Goal: Information Seeking & Learning: Learn about a topic

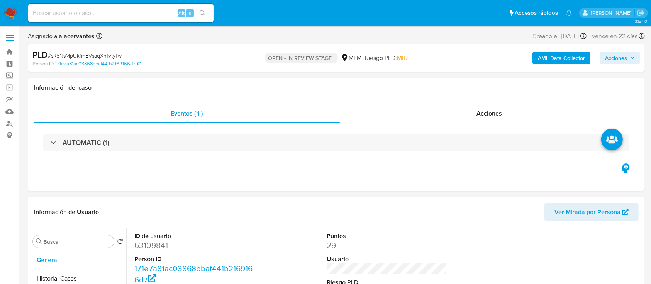
select select "10"
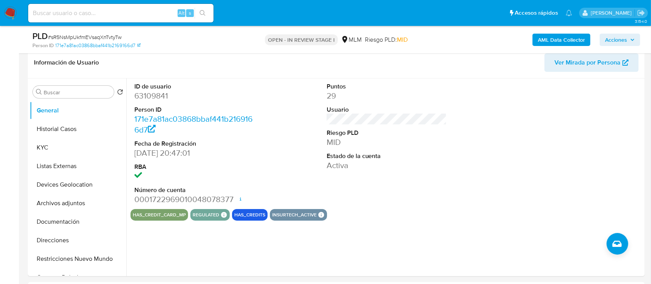
scroll to position [123, 0]
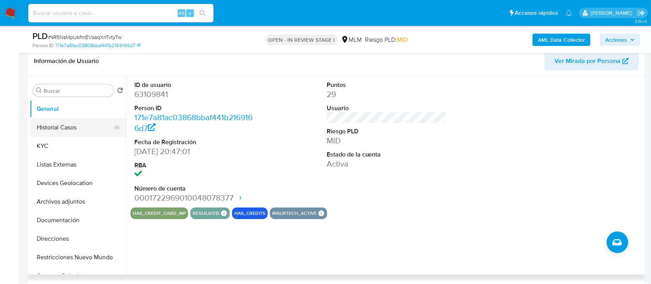
click at [74, 127] on button "Historial Casos" at bounding box center [75, 127] width 90 height 19
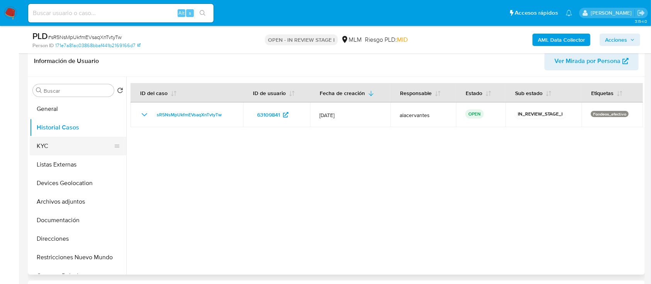
click at [39, 145] on button "KYC" at bounding box center [75, 146] width 90 height 19
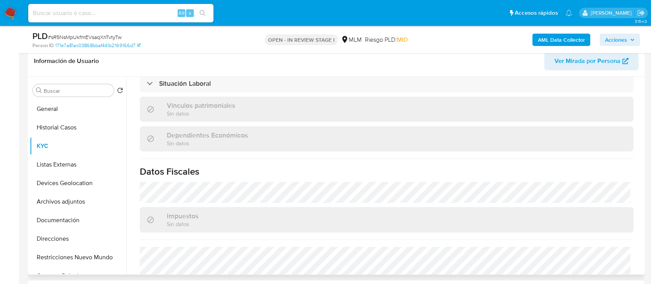
scroll to position [477, 0]
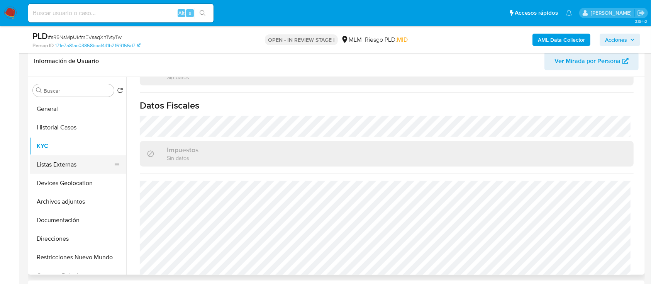
click at [63, 164] on button "Listas Externas" at bounding box center [75, 164] width 90 height 19
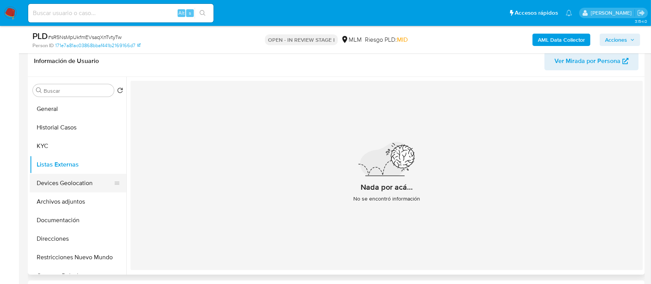
click at [70, 176] on button "Devices Geolocation" at bounding box center [75, 183] width 90 height 19
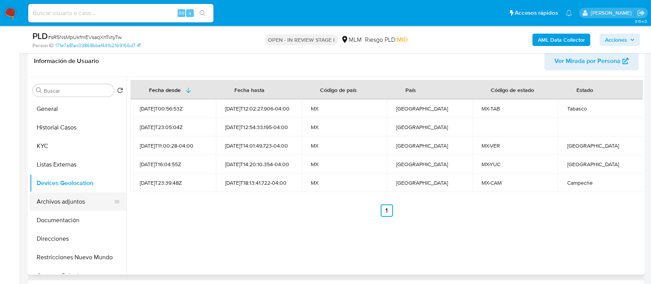
click at [64, 203] on button "Archivos adjuntos" at bounding box center [75, 201] width 90 height 19
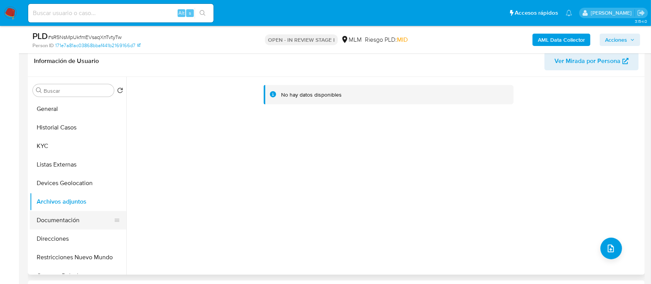
click at [60, 218] on button "Documentación" at bounding box center [75, 220] width 90 height 19
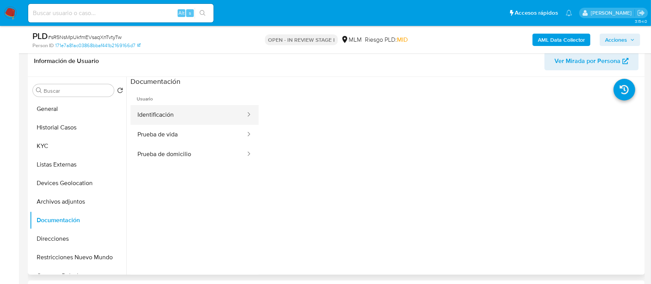
click at [169, 113] on button "Identificación" at bounding box center [188, 115] width 116 height 20
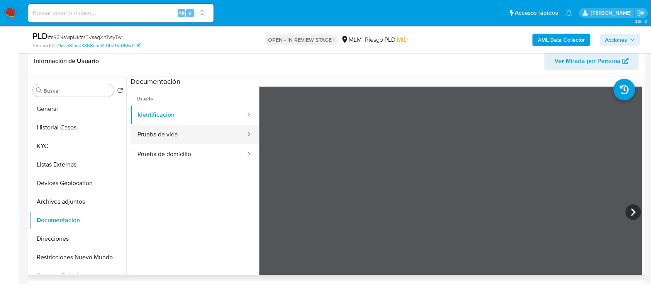
click at [206, 140] on button "Prueba de vida" at bounding box center [188, 135] width 116 height 20
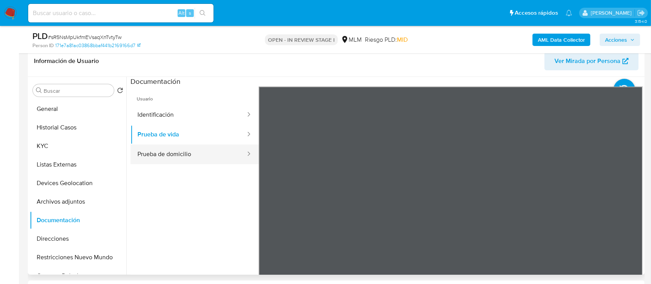
click at [193, 151] on button "Prueba de domicilio" at bounding box center [188, 154] width 116 height 20
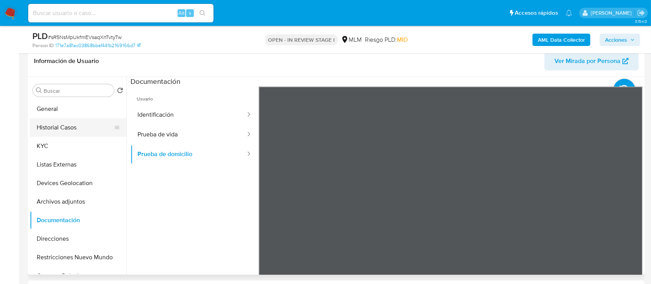
click at [73, 135] on button "Historial Casos" at bounding box center [75, 127] width 90 height 19
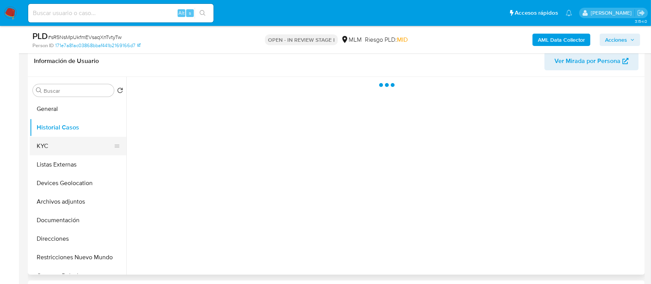
click at [64, 146] on button "KYC" at bounding box center [75, 146] width 90 height 19
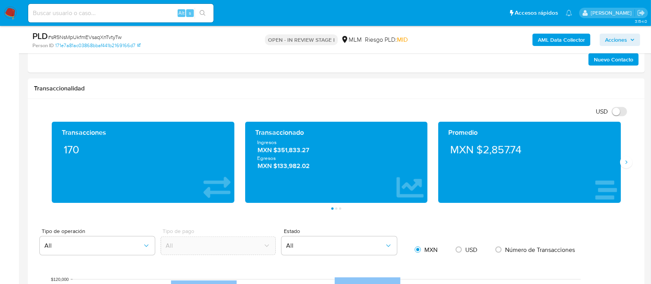
scroll to position [446, 0]
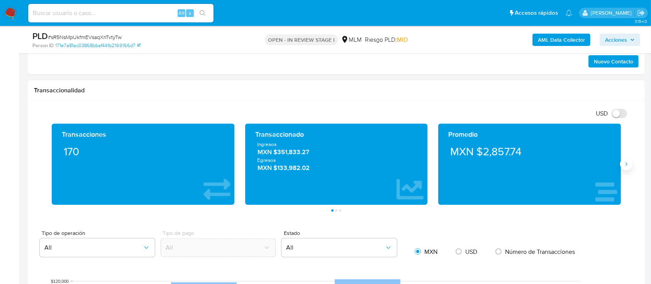
click at [626, 162] on icon "Siguiente" at bounding box center [626, 164] width 6 height 6
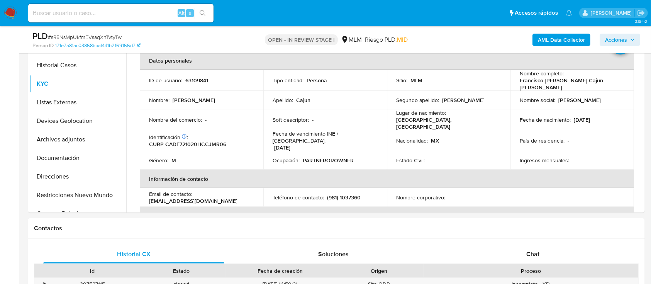
scroll to position [0, 0]
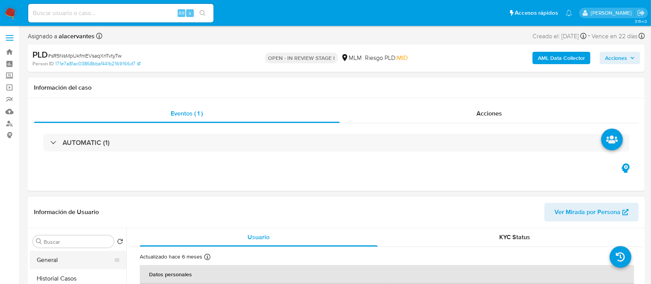
click at [76, 261] on button "General" at bounding box center [75, 259] width 90 height 19
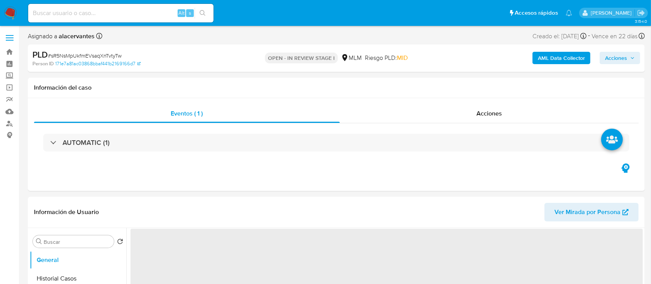
scroll to position [176, 0]
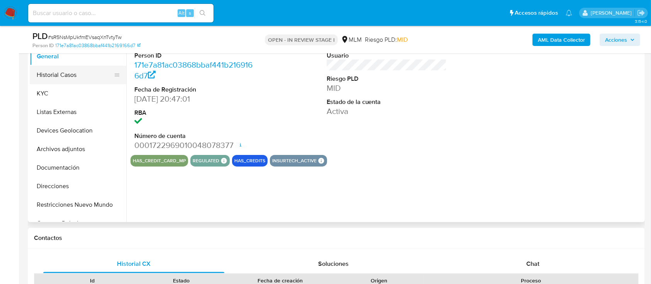
click at [61, 79] on button "Historial Casos" at bounding box center [75, 75] width 90 height 19
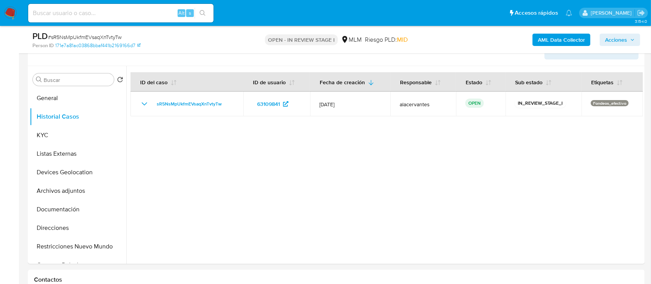
scroll to position [117, 0]
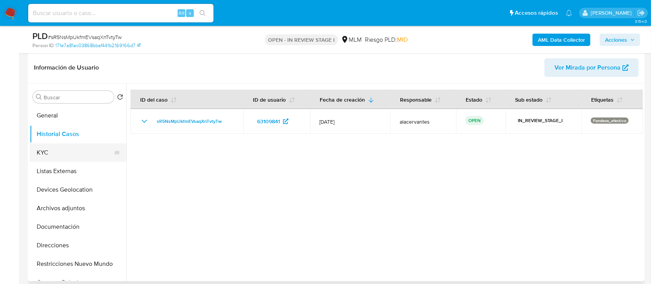
click at [44, 147] on button "KYC" at bounding box center [75, 152] width 90 height 19
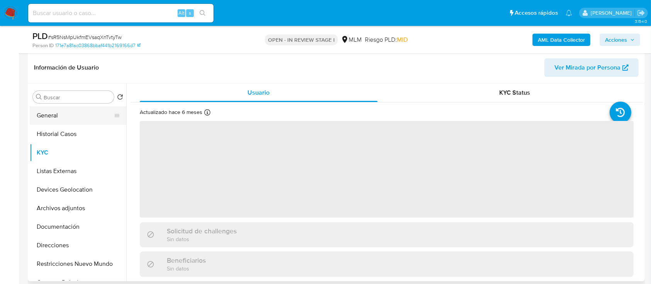
click at [50, 116] on button "General" at bounding box center [75, 115] width 90 height 19
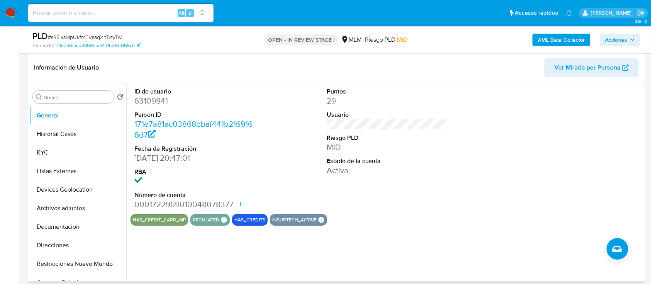
click at [154, 104] on dd "63109841" at bounding box center [194, 100] width 120 height 11
drag, startPoint x: 151, startPoint y: 206, endPoint x: 233, endPoint y: 199, distance: 81.8
click at [233, 199] on dd "0001722969010048078377 Fecha de apertura 11/03/2024 17:01 Estado ACTIVE" at bounding box center [194, 204] width 120 height 11
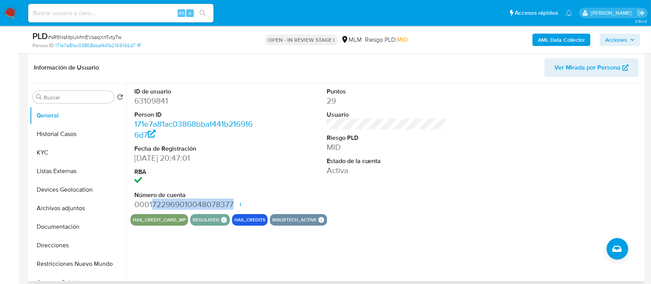
copy dd "722969010048078377"
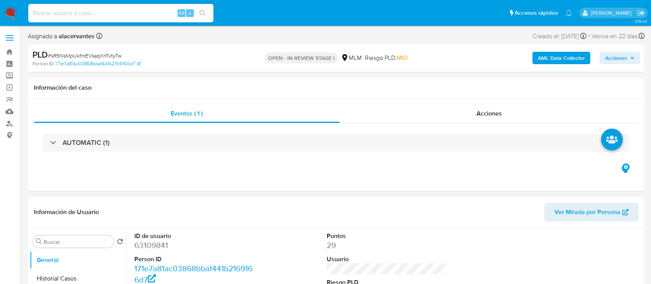
select select "10"
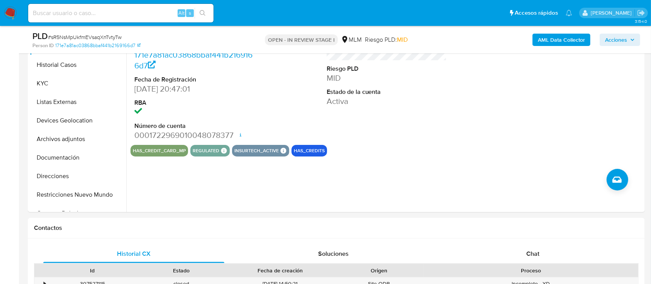
scroll to position [188, 0]
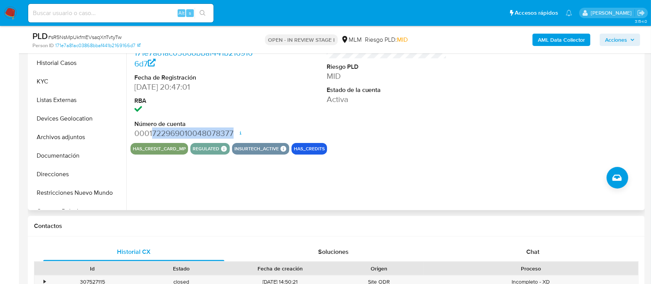
drag, startPoint x: 151, startPoint y: 130, endPoint x: 234, endPoint y: 129, distance: 82.6
click at [234, 129] on dd "0001722969010048078377 Fecha de apertura 11/03/2024 17:01 Estado ACTIVE" at bounding box center [194, 133] width 120 height 11
copy dd "722969010048078377"
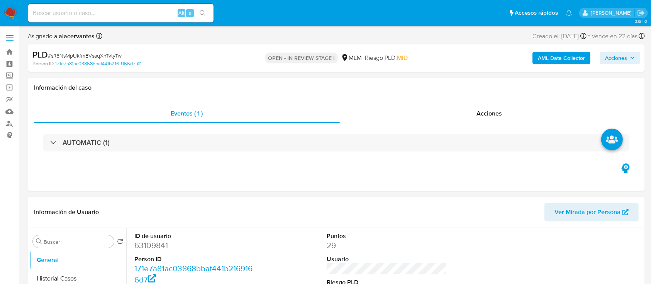
select select "10"
click at [12, 76] on label "Screening" at bounding box center [46, 76] width 92 height 12
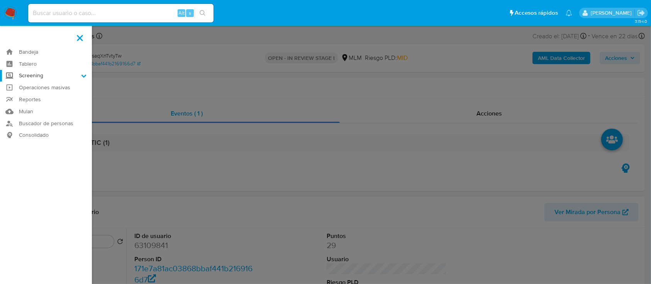
click at [0, 0] on input "Screening" at bounding box center [0, 0] width 0 height 0
click at [40, 104] on link "Herramientas" at bounding box center [46, 106] width 92 height 10
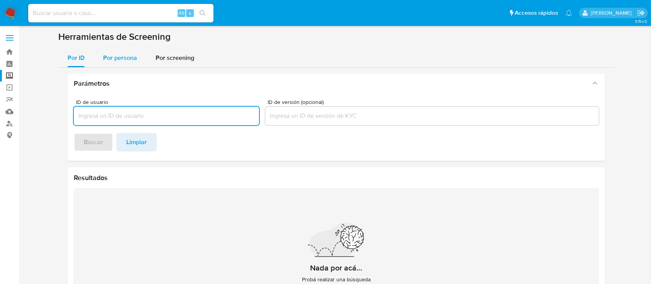
click at [119, 60] on span "Por persona" at bounding box center [120, 57] width 34 height 9
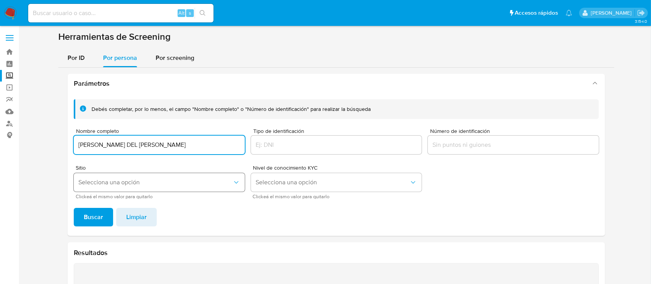
click at [121, 187] on button "Selecciona una opción" at bounding box center [159, 182] width 171 height 19
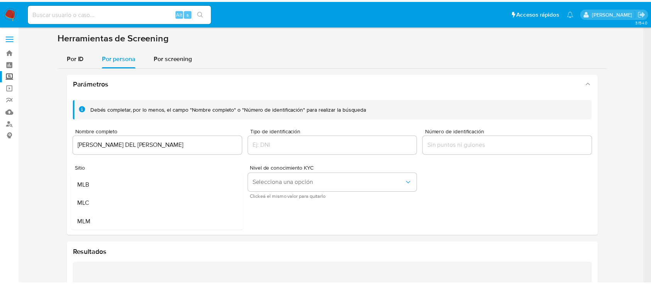
scroll to position [20, 0]
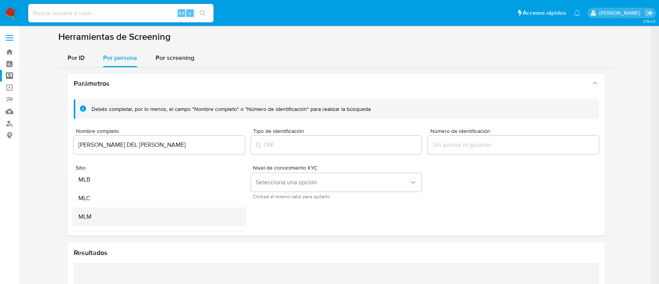
click at [154, 218] on div "MLM" at bounding box center [156, 216] width 157 height 19
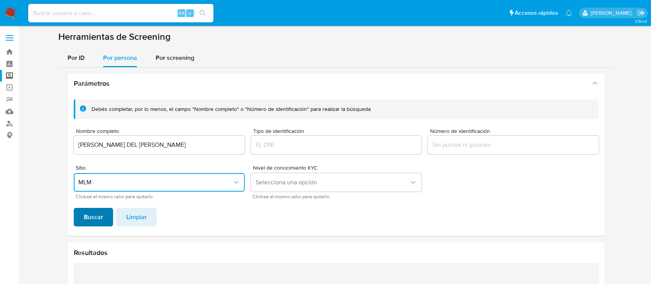
click at [105, 219] on button "Buscar" at bounding box center [93, 217] width 39 height 19
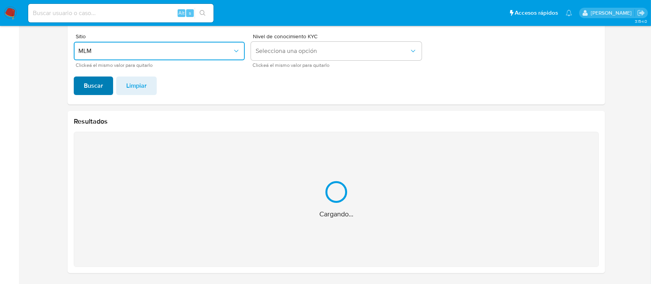
scroll to position [8, 0]
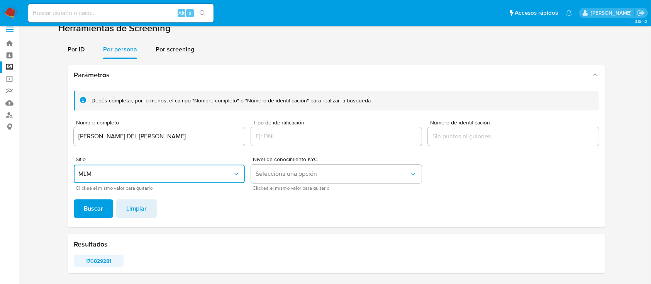
click at [108, 263] on span "170829281" at bounding box center [98, 260] width 39 height 11
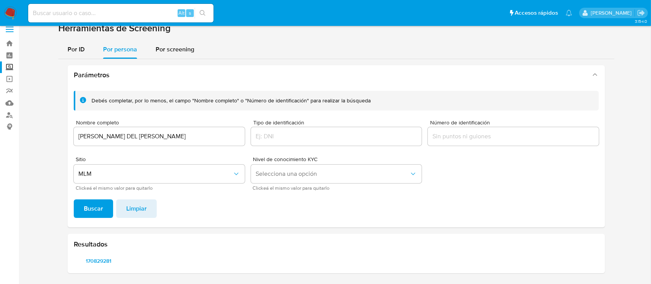
click at [199, 141] on div "MARIELA DEL ROSARIO DAMIAN CARDOZO" at bounding box center [159, 136] width 171 height 19
click at [199, 134] on input "MARIELA DEL ROSARIO DAMIAN CARDOZO" at bounding box center [159, 136] width 171 height 10
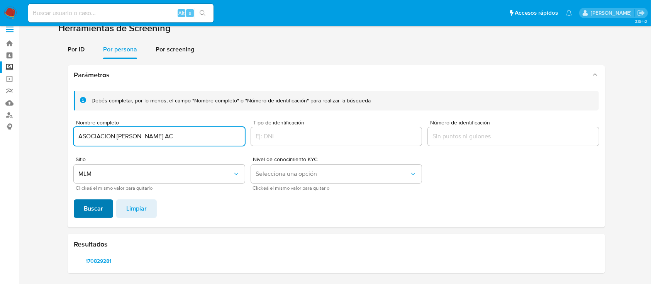
click at [100, 208] on span "Buscar" at bounding box center [93, 208] width 19 height 17
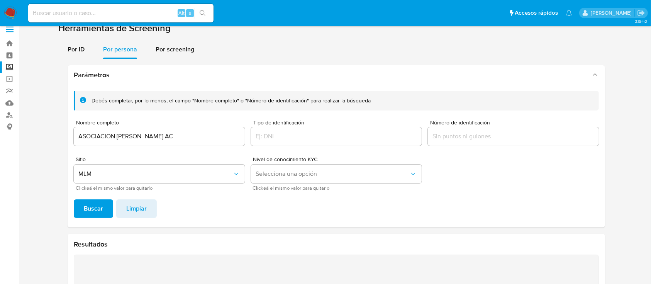
scroll to position [31, 0]
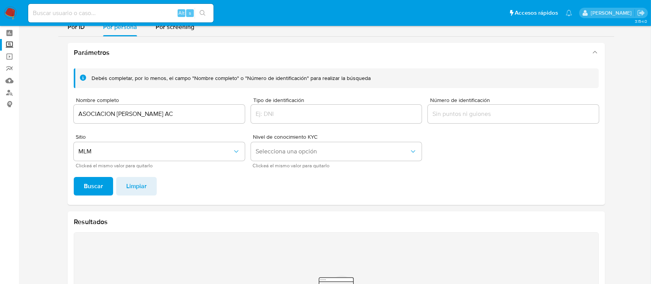
click at [204, 113] on input "ASOCIACION MIGUEL HIDALGO AC" at bounding box center [159, 114] width 171 height 10
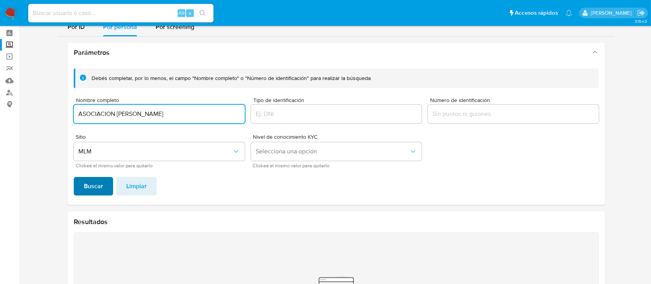
click at [81, 186] on button "Buscar" at bounding box center [93, 186] width 39 height 19
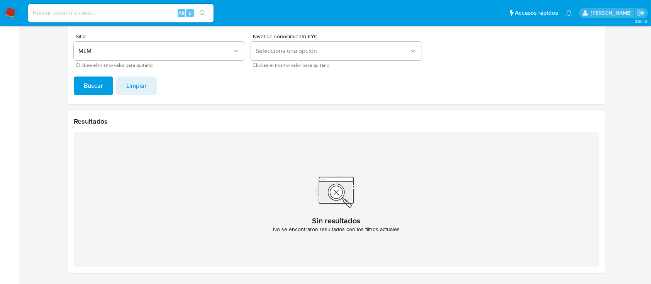
scroll to position [30, 0]
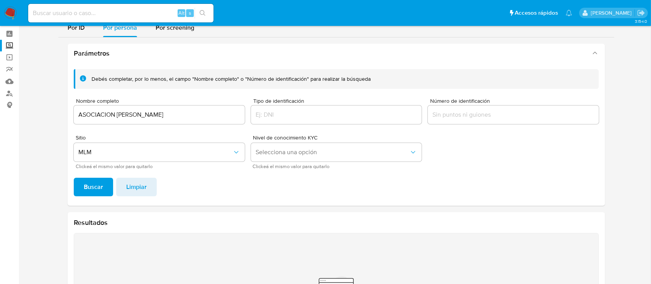
click at [197, 113] on input "ASOCIACION MIGUEL HIDALGO" at bounding box center [159, 115] width 171 height 10
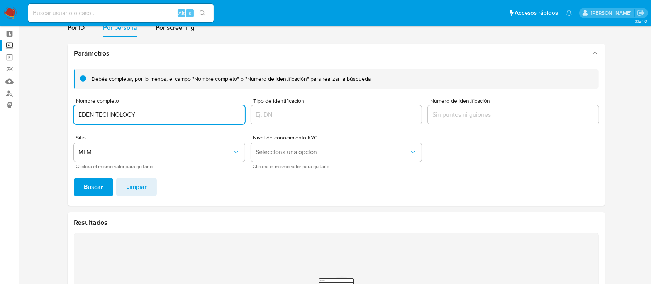
type input "EDEN TECHNOLOGY"
click at [99, 183] on span "Buscar" at bounding box center [93, 186] width 19 height 17
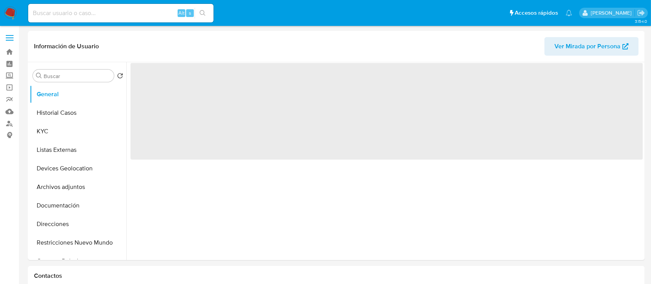
select select "10"
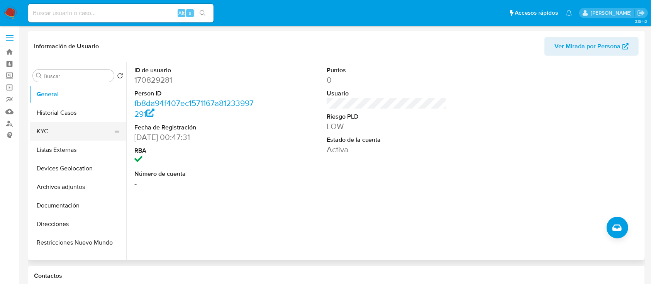
click at [57, 135] on button "KYC" at bounding box center [75, 131] width 90 height 19
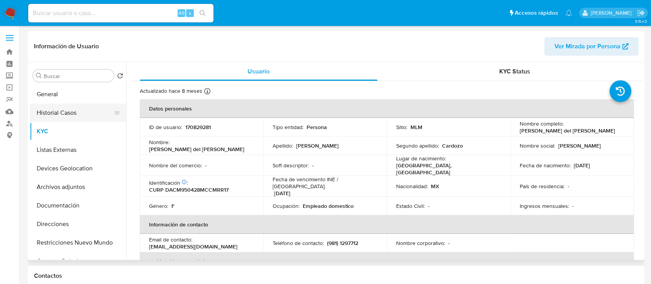
click at [49, 110] on button "Historial Casos" at bounding box center [75, 112] width 90 height 19
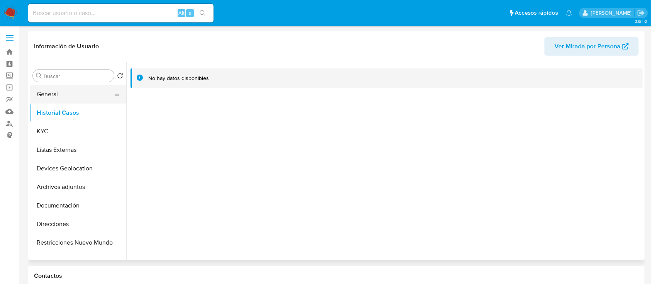
click at [62, 98] on button "General" at bounding box center [75, 94] width 90 height 19
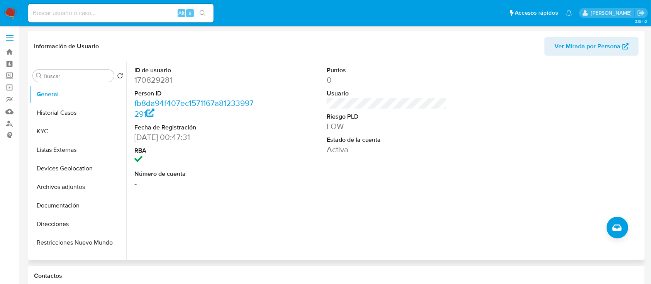
click at [145, 81] on dd "170829281" at bounding box center [194, 79] width 120 height 11
copy dd "170829281"
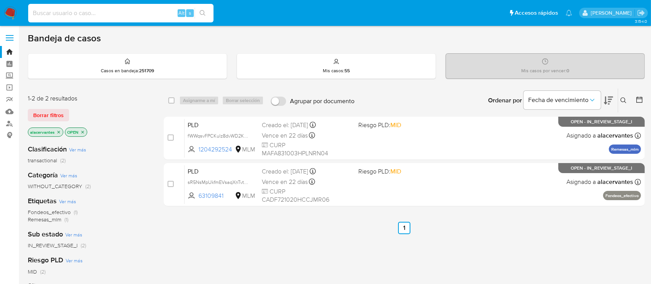
click at [65, 12] on input at bounding box center [120, 13] width 185 height 10
paste input "63109841"
type input "63109841"
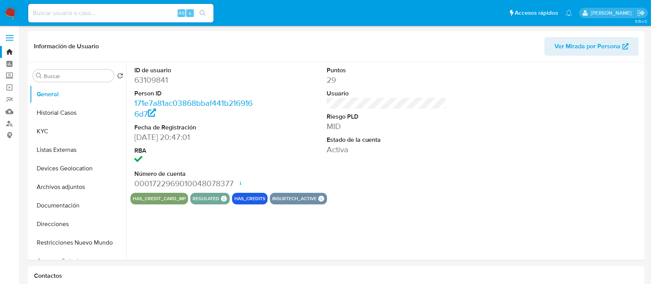
select select "10"
click at [59, 130] on button "KYC" at bounding box center [75, 131] width 90 height 19
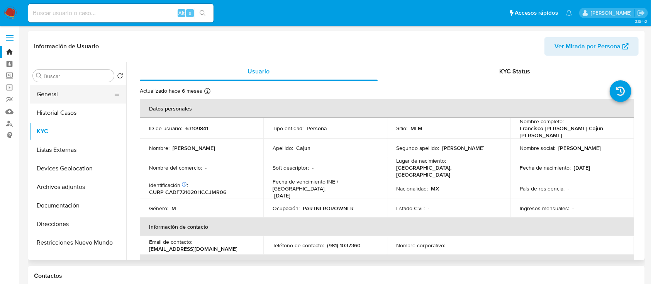
click at [71, 89] on button "General" at bounding box center [75, 94] width 90 height 19
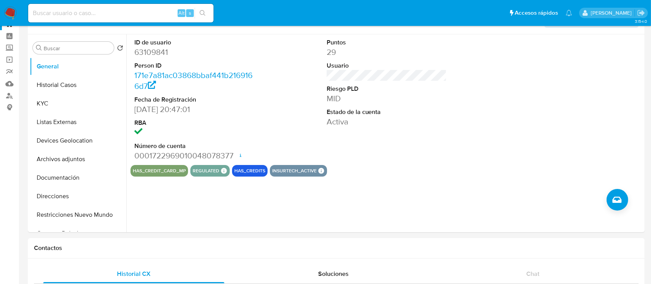
scroll to position [24, 0]
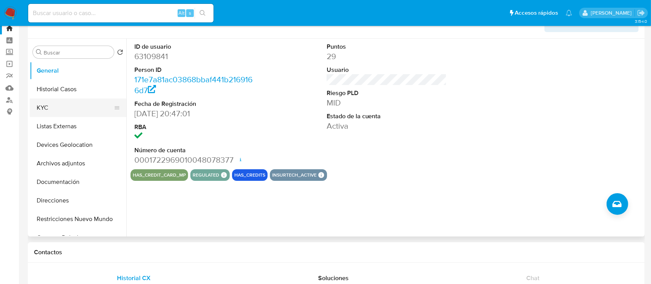
click at [75, 103] on button "KYC" at bounding box center [75, 107] width 90 height 19
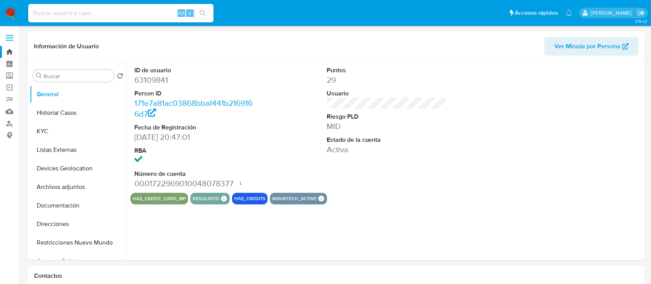
select select "10"
click at [10, 9] on img at bounding box center [10, 13] width 13 height 13
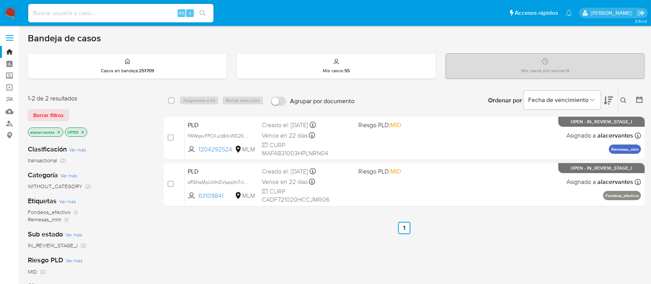
click at [58, 131] on icon "close-filter" at bounding box center [59, 131] width 3 height 3
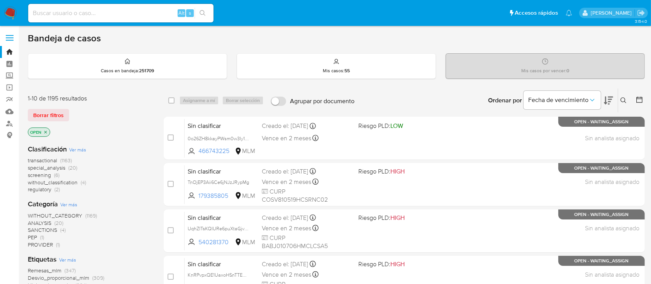
click at [47, 130] on icon "close-filter" at bounding box center [45, 132] width 5 height 5
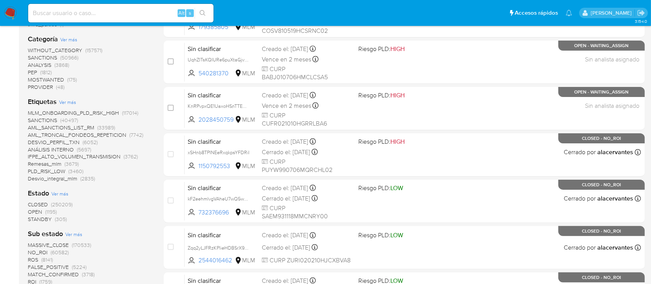
scroll to position [170, 0]
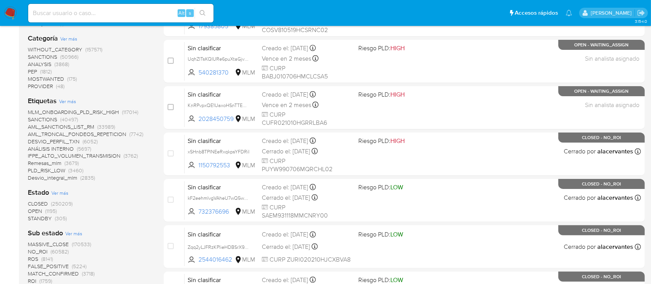
click at [68, 200] on span "(250209)" at bounding box center [62, 204] width 22 height 8
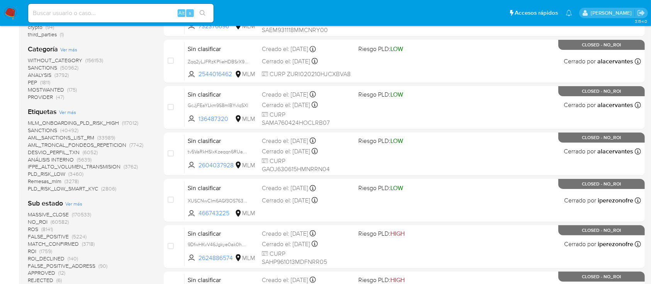
click at [44, 249] on span "(1759)" at bounding box center [45, 251] width 13 height 8
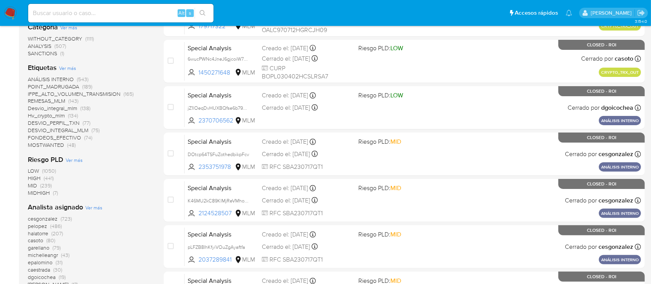
click at [88, 137] on span "(74)" at bounding box center [88, 138] width 8 height 8
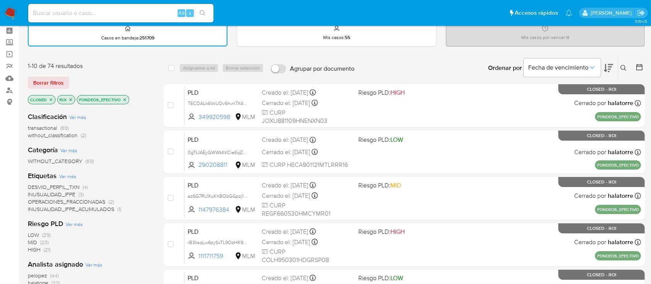
scroll to position [17, 0]
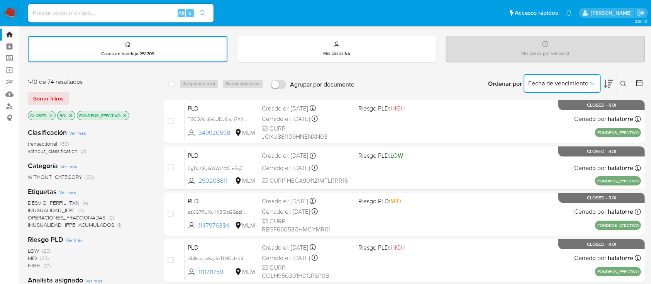
click at [597, 83] on button "Fecha de vencimiento" at bounding box center [561, 83] width 77 height 19
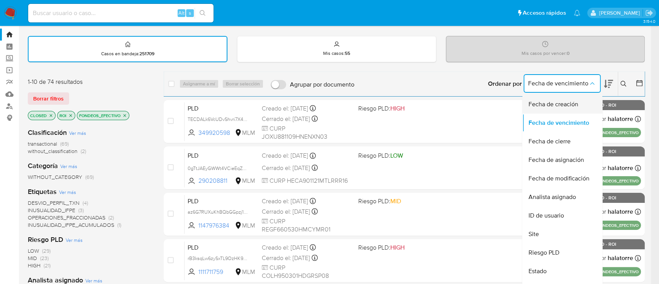
click at [583, 100] on div "Fecha de creación" at bounding box center [559, 104] width 63 height 19
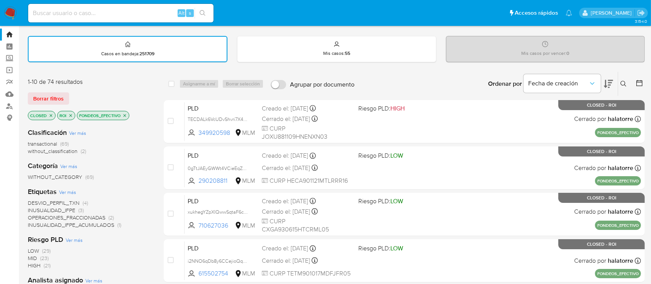
click at [611, 83] on icon at bounding box center [608, 83] width 9 height 9
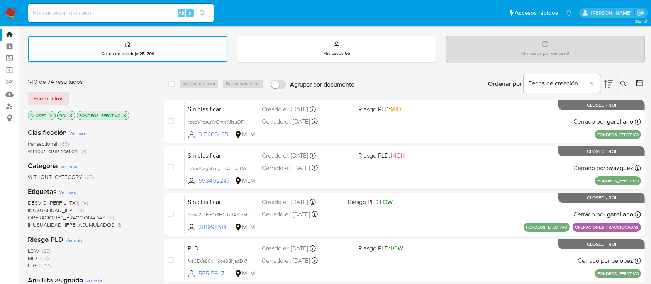
click at [611, 83] on icon at bounding box center [608, 83] width 9 height 9
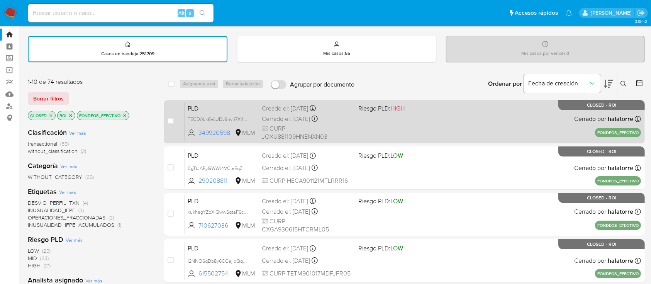
click at [462, 114] on div "PLD TECDALk6VcUDvShvri7X42oT 349920598 MLM Riesgo PLD: HIGH Creado el: 12/03/20…" at bounding box center [412, 121] width 456 height 39
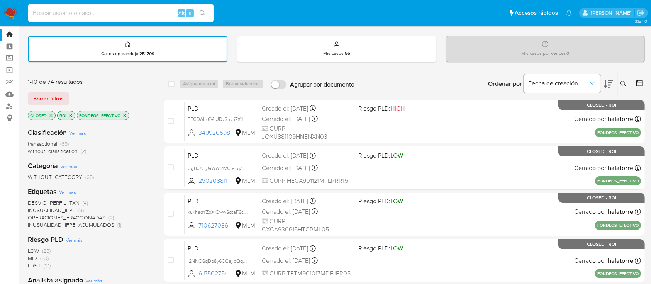
click at [100, 10] on input at bounding box center [120, 13] width 185 height 10
paste input "63109841"
type input "63109841"
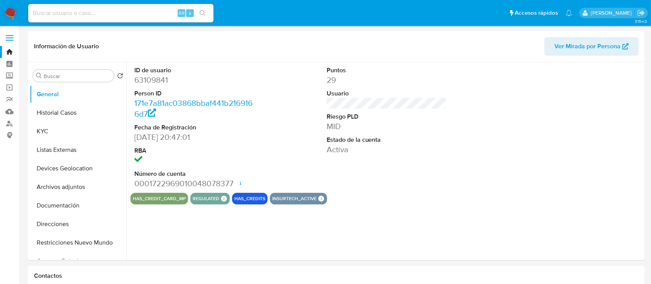
select select "10"
click at [62, 206] on button "Documentación" at bounding box center [75, 205] width 90 height 19
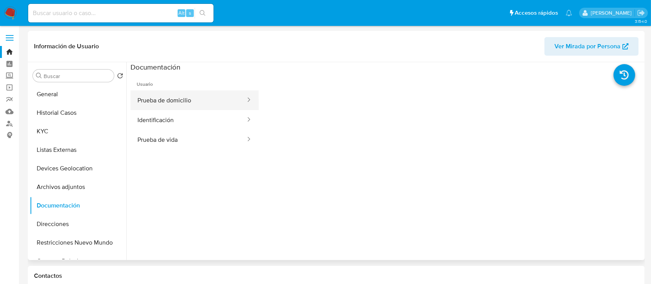
click at [198, 106] on button "Prueba de domicilio" at bounding box center [188, 100] width 116 height 20
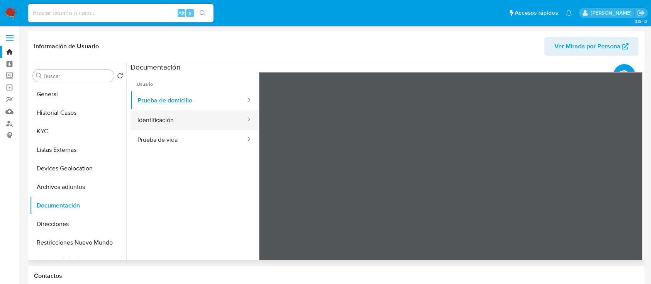
click at [187, 121] on button "Identificación" at bounding box center [188, 120] width 116 height 20
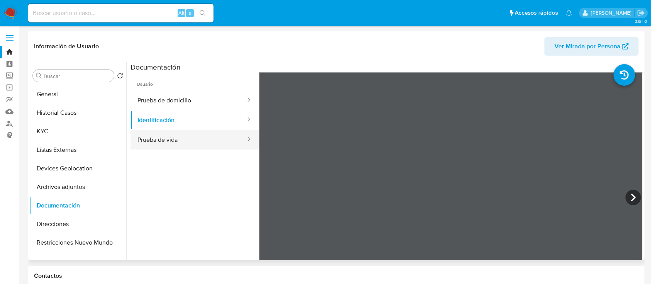
click at [221, 131] on button "Prueba de vida" at bounding box center [188, 140] width 116 height 20
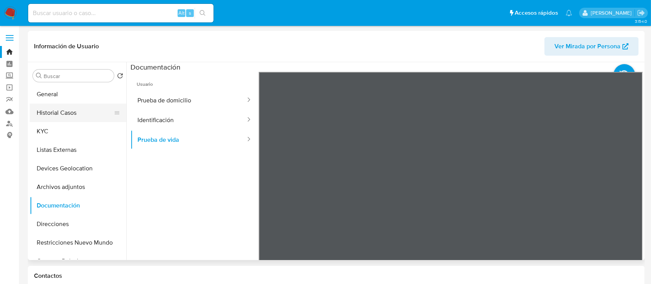
click at [68, 105] on button "Historial Casos" at bounding box center [75, 112] width 90 height 19
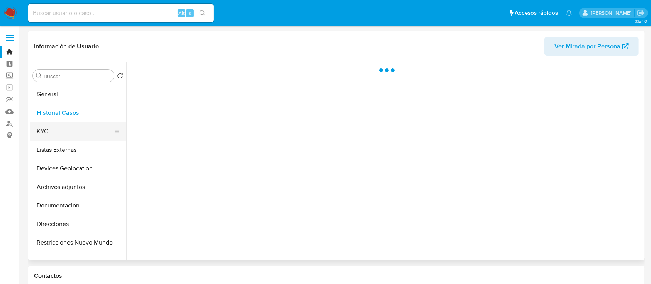
click at [43, 124] on button "KYC" at bounding box center [75, 131] width 90 height 19
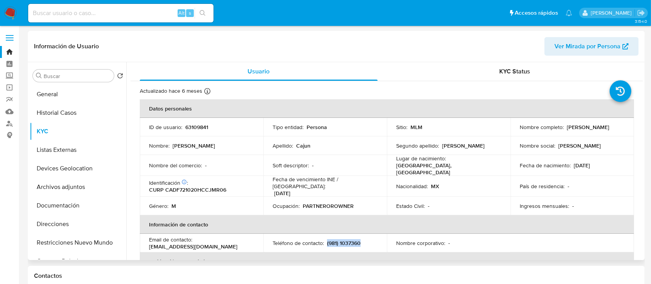
drag, startPoint x: 360, startPoint y: 236, endPoint x: 325, endPoint y: 241, distance: 35.9
click at [325, 241] on div "Teléfono de contacto : (981) 1037360" at bounding box center [324, 242] width 105 height 7
copy div "(981) 1037360"
drag, startPoint x: 217, startPoint y: 242, endPoint x: 148, endPoint y: 242, distance: 69.1
click at [148, 242] on td "Email de contacto : franciscocajun@hotmail.com" at bounding box center [201, 242] width 123 height 19
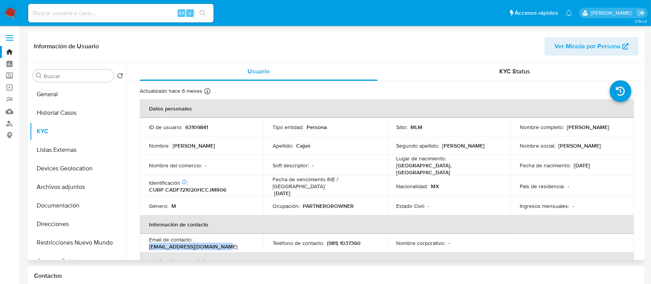
copy p "franciscocajun@hotmail.com"
click at [12, 78] on label "Screening" at bounding box center [46, 76] width 92 height 12
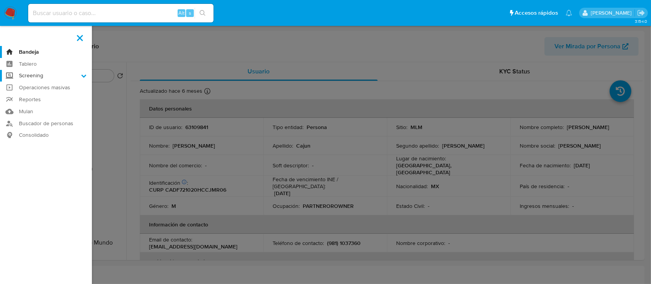
click at [0, 0] on input "Screening" at bounding box center [0, 0] width 0 height 0
click at [36, 106] on link "Herramientas" at bounding box center [46, 106] width 92 height 10
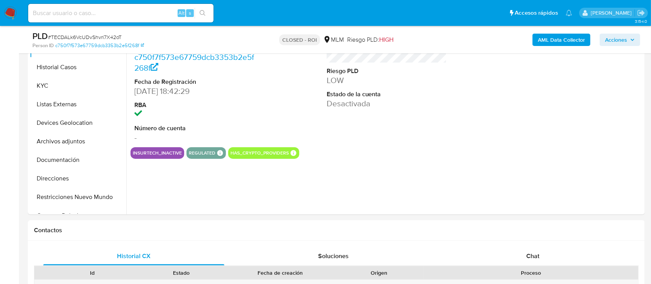
select select "10"
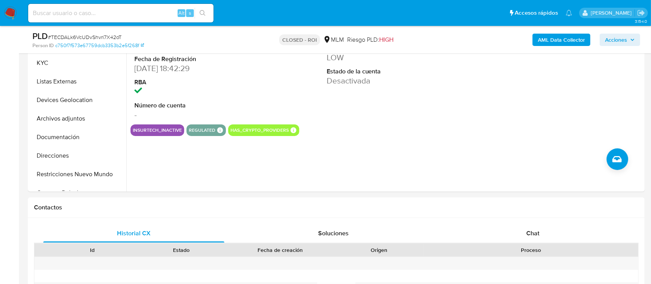
scroll to position [162, 0]
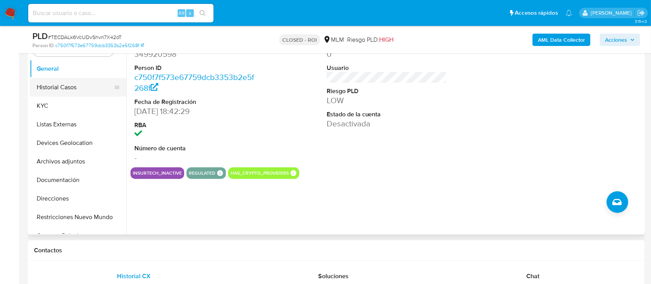
click at [65, 90] on button "Historial Casos" at bounding box center [75, 87] width 90 height 19
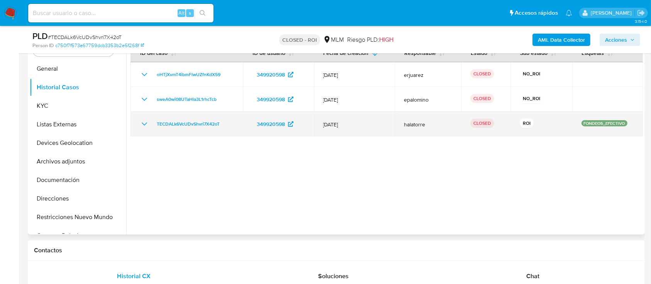
click at [142, 122] on icon "Mostrar/Ocultar" at bounding box center [144, 123] width 9 height 9
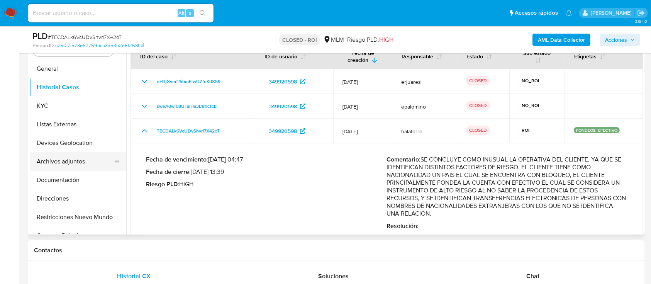
click at [66, 157] on button "Archivos adjuntos" at bounding box center [75, 161] width 90 height 19
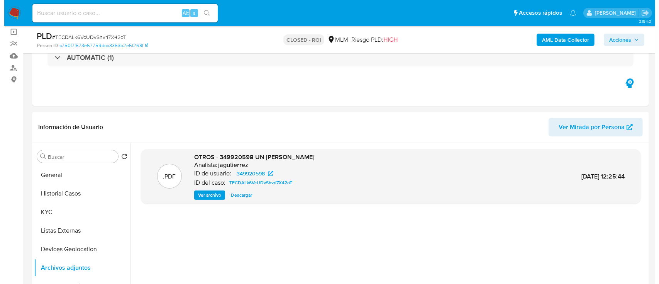
scroll to position [54, 0]
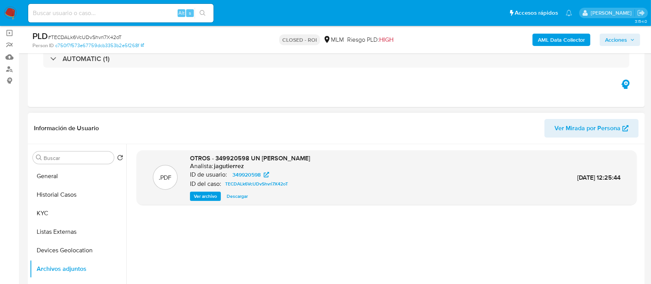
click at [205, 196] on span "Ver archivo" at bounding box center [205, 196] width 23 height 8
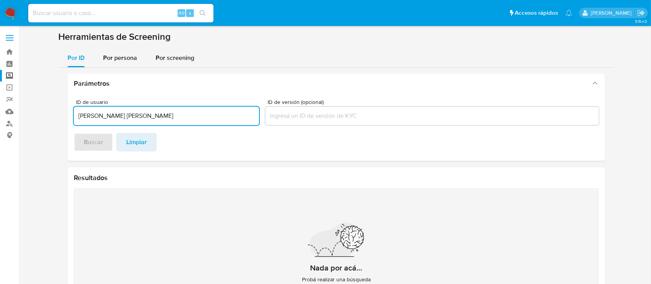
click at [139, 115] on input "MARIELA DEL ROSARIO DAMIAN CARDOZO" at bounding box center [166, 116] width 185 height 10
type input "MARIELA DEL ROSARIO DAMIAN CARDOZO"
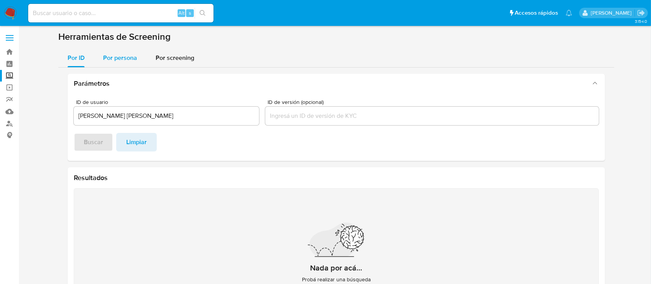
click at [117, 63] on div "Por persona" at bounding box center [120, 58] width 34 height 19
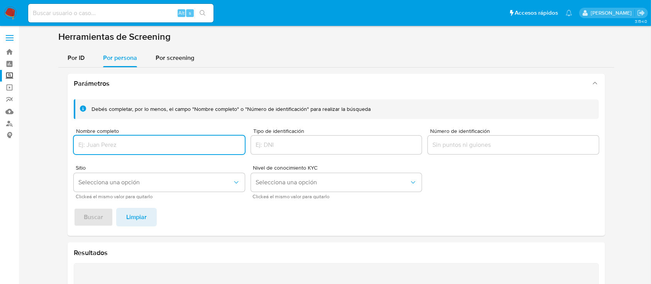
click at [116, 140] on input "Nombre completo" at bounding box center [159, 145] width 171 height 10
type input "MARIELA DEL ROSARIO DAMIAN CARDOZO"
click at [129, 178] on button "Selecciona una opción" at bounding box center [159, 182] width 171 height 19
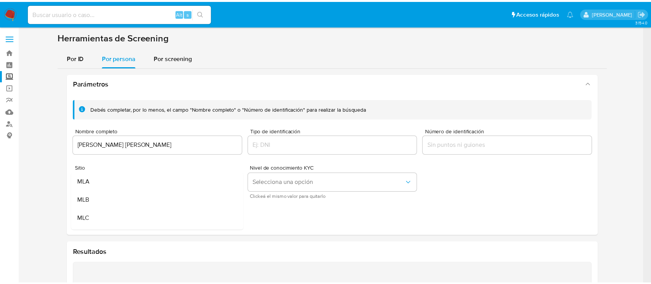
scroll to position [20, 0]
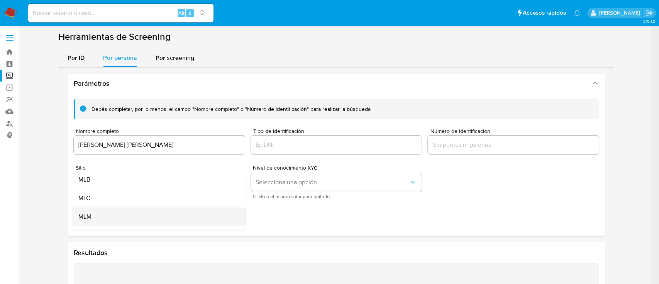
click at [162, 218] on div "MLM" at bounding box center [156, 216] width 157 height 19
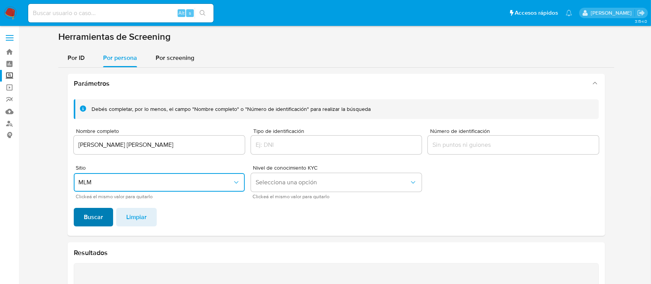
click at [92, 217] on span "Buscar" at bounding box center [93, 216] width 19 height 17
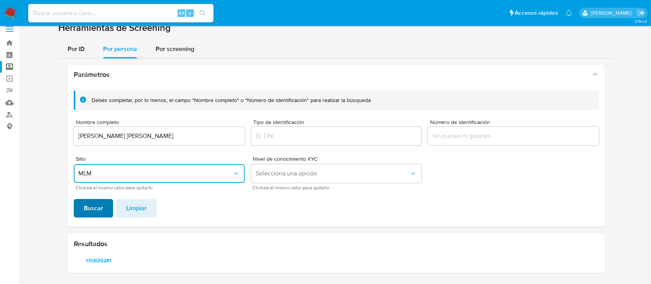
scroll to position [8, 0]
click at [110, 259] on span "170829281" at bounding box center [98, 260] width 39 height 11
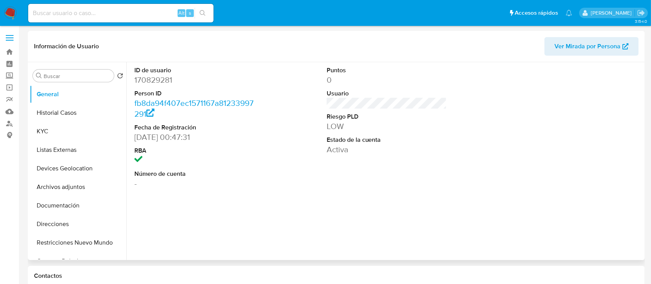
select select "10"
